Goal: Check status

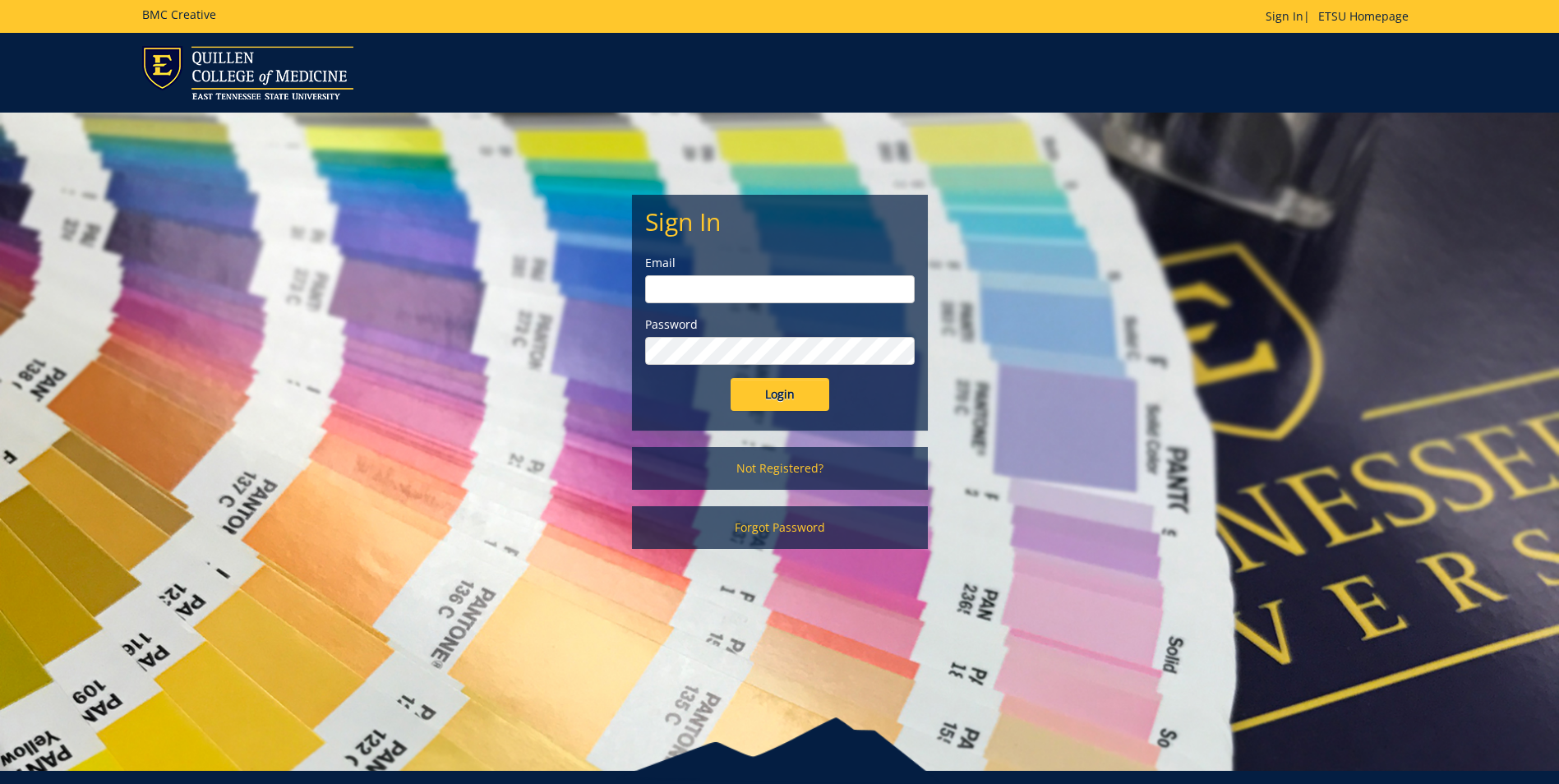
type input "[EMAIL_ADDRESS][DOMAIN_NAME]"
click at [782, 394] on input "Login" at bounding box center [780, 395] width 99 height 33
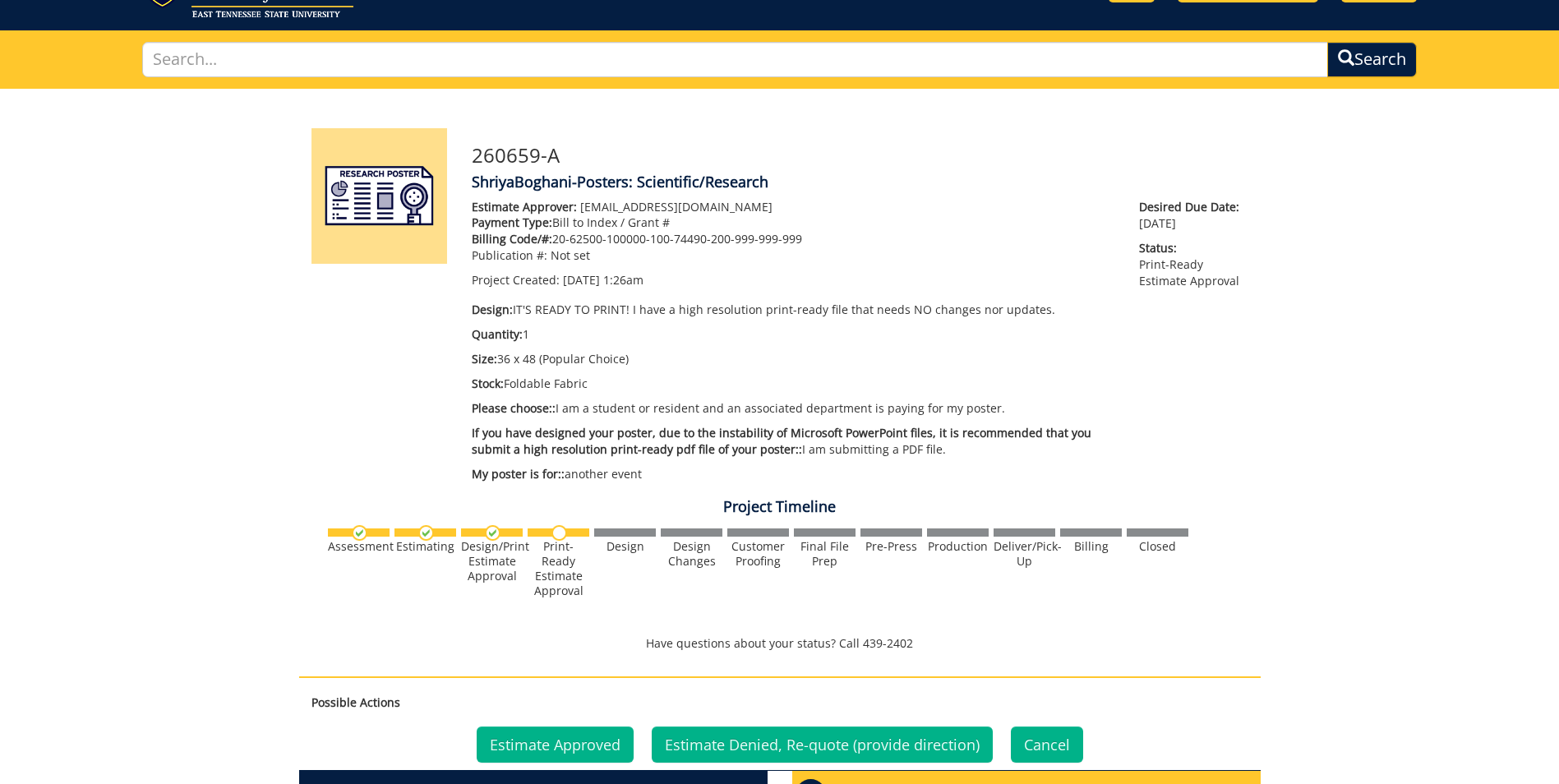
scroll to position [246, 0]
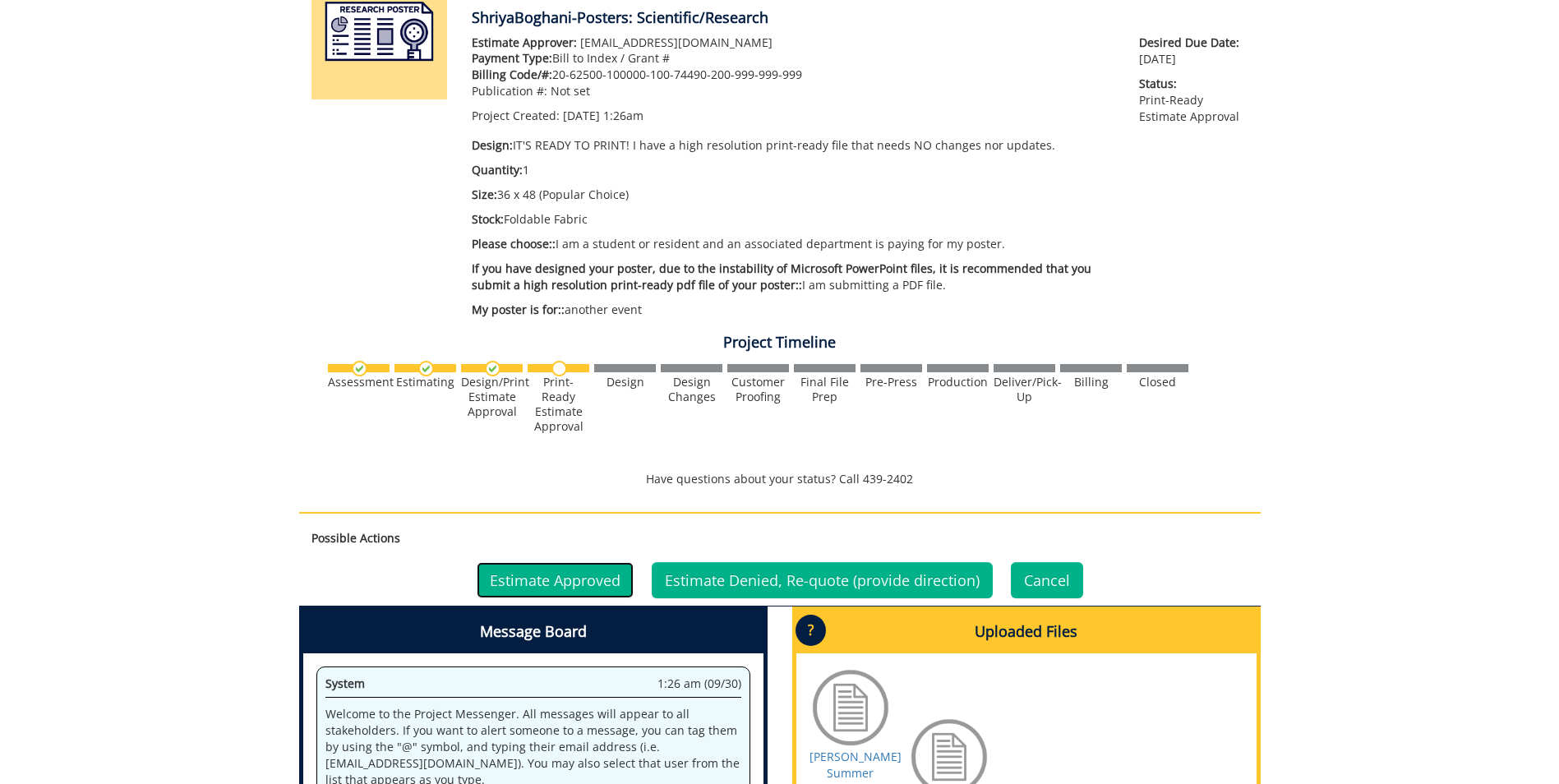
click at [543, 575] on link "Estimate Approved" at bounding box center [555, 580] width 157 height 36
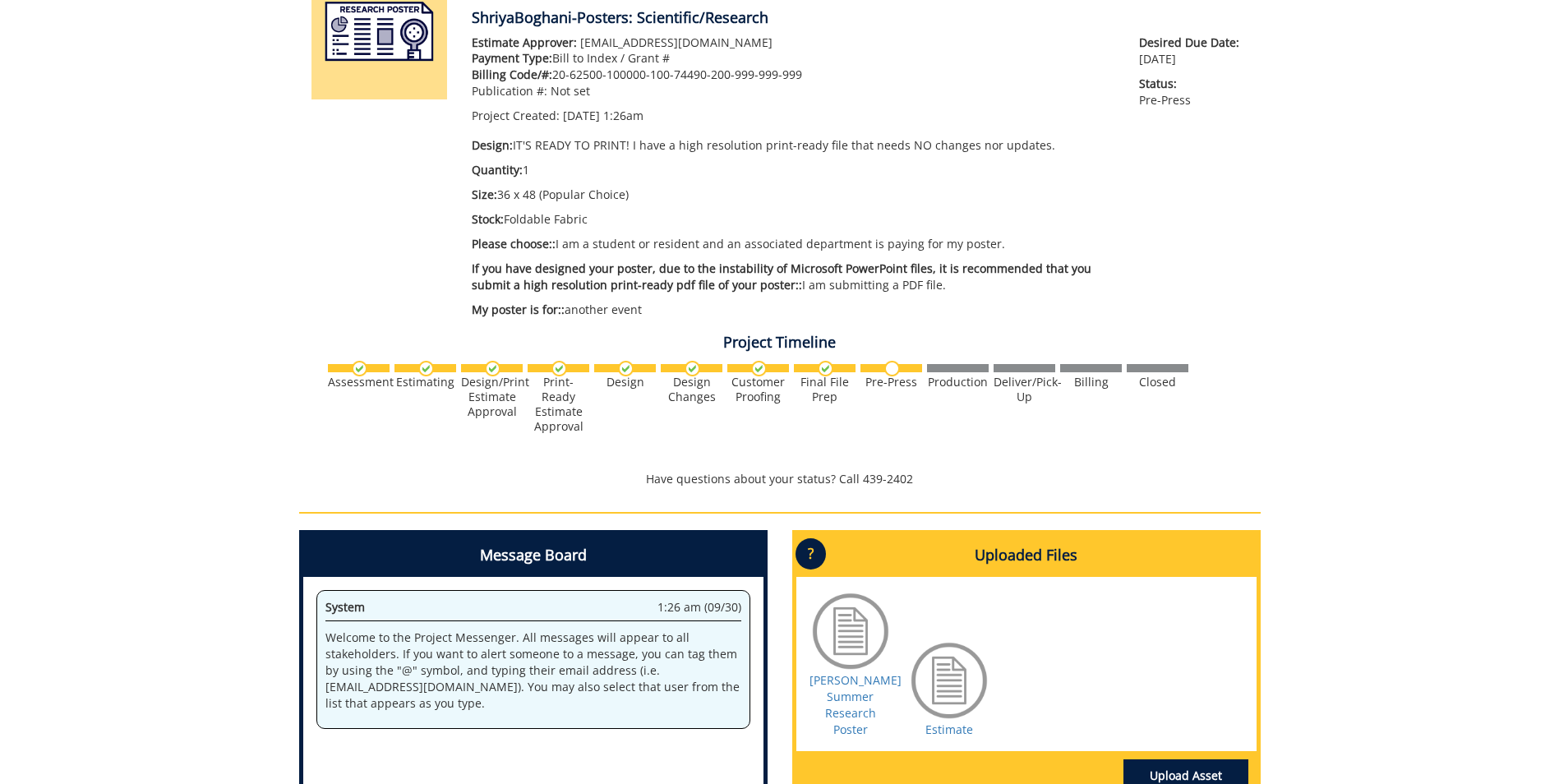
scroll to position [411, 0]
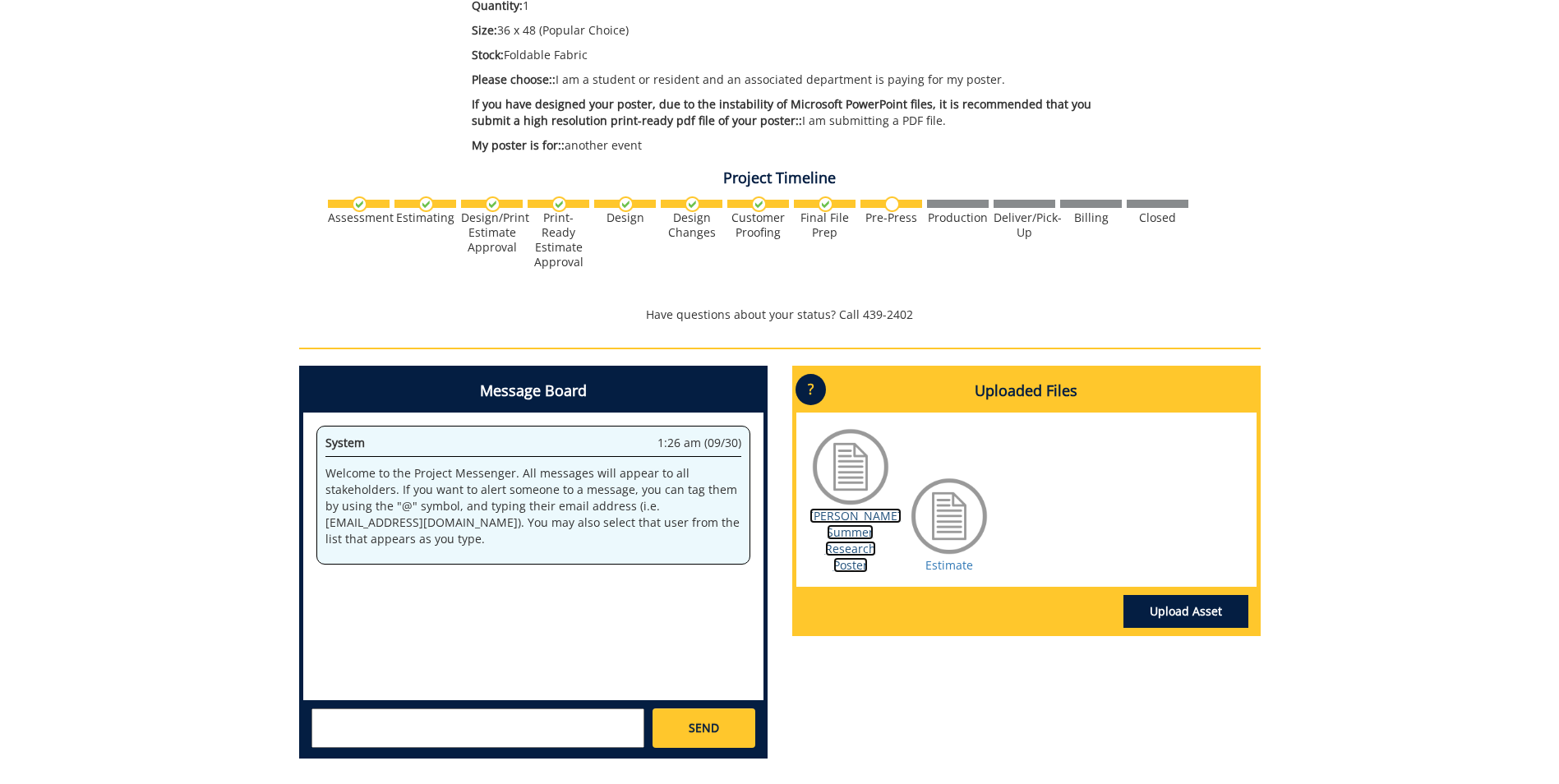
click at [847, 519] on link "[PERSON_NAME] Summer Research Poster" at bounding box center [856, 540] width 92 height 65
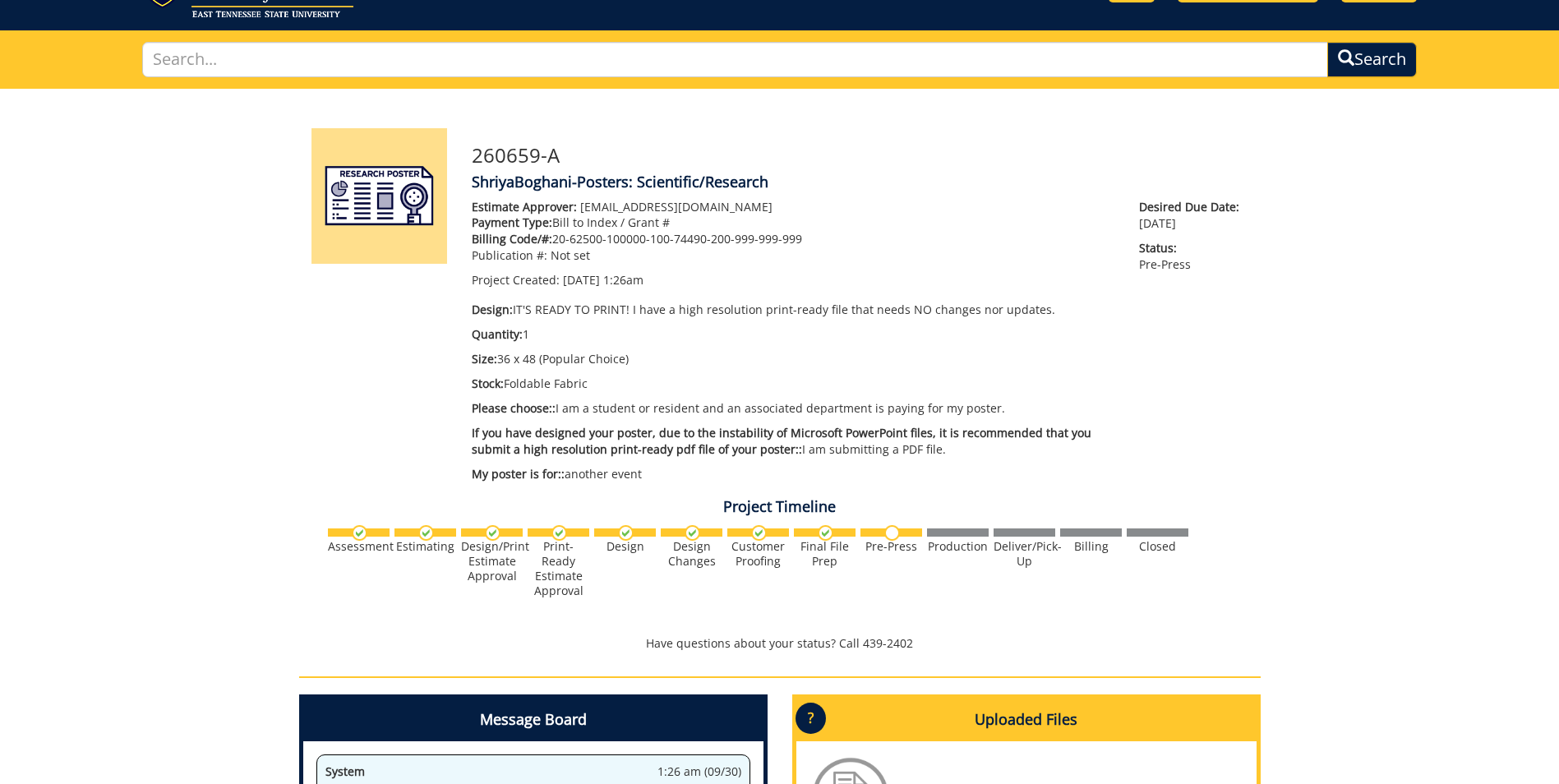
scroll to position [0, 0]
